Goal: Transaction & Acquisition: Purchase product/service

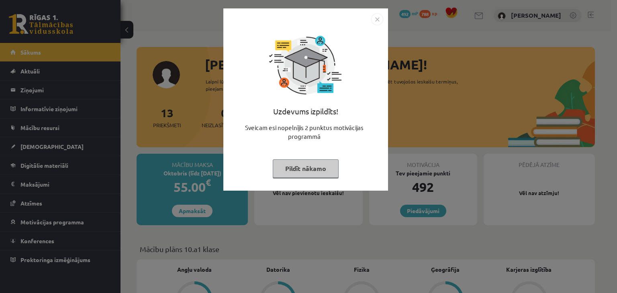
click at [377, 18] on img "Close" at bounding box center [377, 19] width 12 height 12
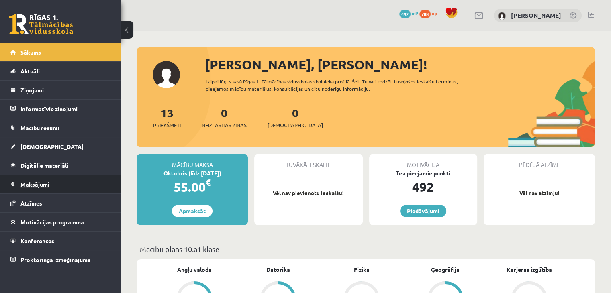
click at [22, 186] on legend "Maksājumi 0" at bounding box center [65, 184] width 90 height 18
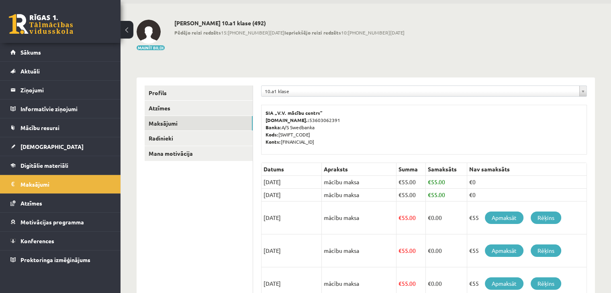
scroll to position [80, 0]
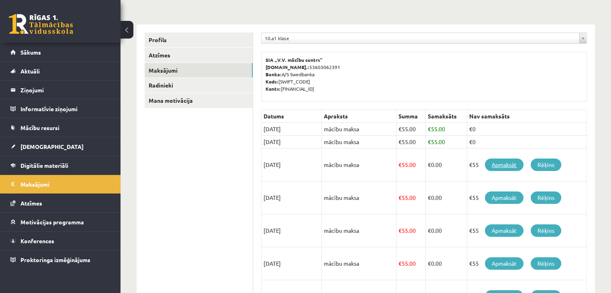
click at [519, 168] on link "Apmaksāt" at bounding box center [504, 165] width 39 height 12
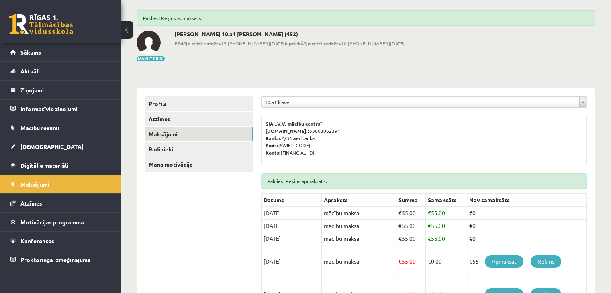
scroll to position [80, 0]
